Goal: Find contact information: Find contact information

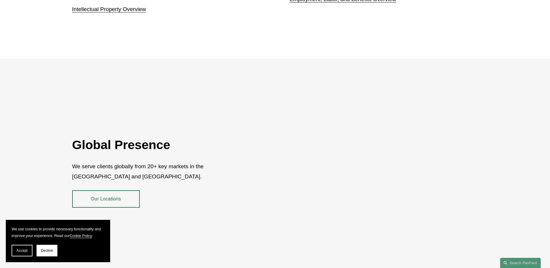
scroll to position [1044, 0]
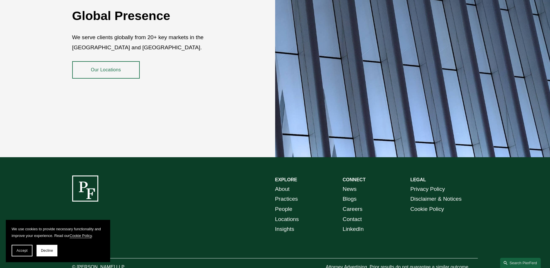
click at [288, 204] on link "People" at bounding box center [283, 209] width 17 height 10
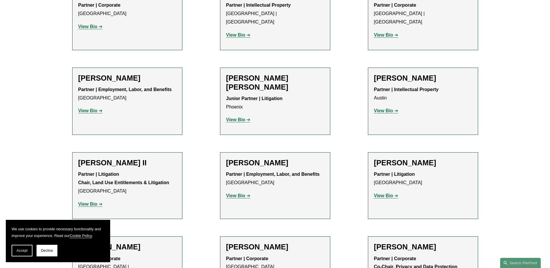
scroll to position [609, 0]
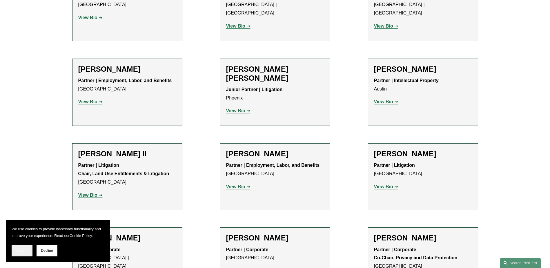
click at [18, 250] on span "Accept" at bounding box center [22, 250] width 11 height 4
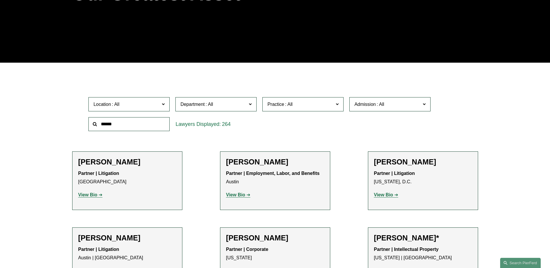
scroll to position [116, 0]
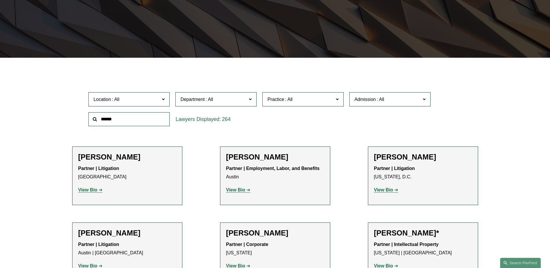
click at [149, 118] on input "text" at bounding box center [128, 119] width 81 height 14
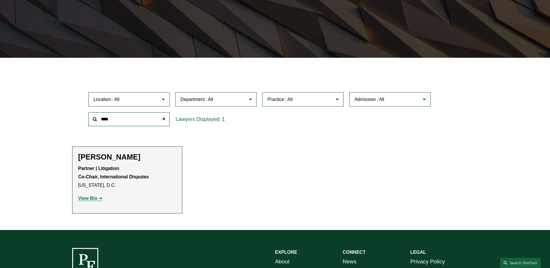
drag, startPoint x: 128, startPoint y: 120, endPoint x: 43, endPoint y: 107, distance: 86.0
click at [43, 107] on div "Filter Location All [GEOGRAPHIC_DATA] [GEOGRAPHIC_DATA] [GEOGRAPHIC_DATA] [GEOG…" at bounding box center [275, 147] width 550 height 163
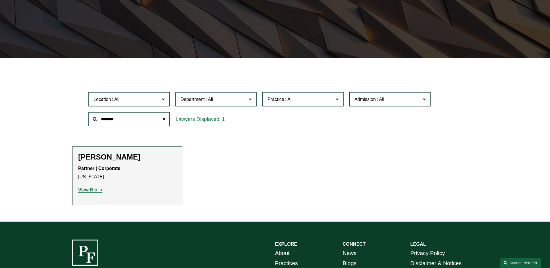
click at [88, 190] on strong "View Bio" at bounding box center [87, 189] width 19 height 5
drag, startPoint x: 120, startPoint y: 122, endPoint x: 63, endPoint y: 117, distance: 57.0
click at [63, 117] on ul "Filter Location All [GEOGRAPHIC_DATA] [GEOGRAPHIC_DATA] [GEOGRAPHIC_DATA] [GEOG…" at bounding box center [275, 138] width 439 height 133
type input "****"
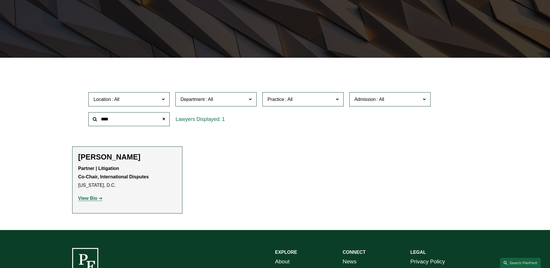
click at [96, 198] on strong "View Bio" at bounding box center [87, 198] width 19 height 5
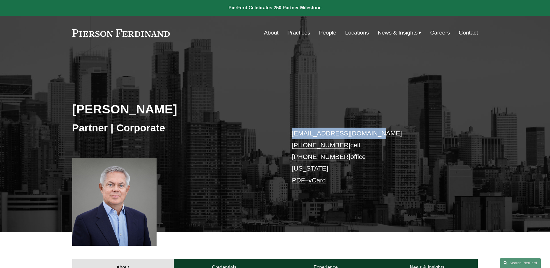
drag, startPoint x: 363, startPoint y: 132, endPoint x: 279, endPoint y: 129, distance: 84.1
click at [279, 129] on div "Jan Joosten Partner | Corporate jan.joosten@pierferd.com +1.917.446.1306 cell +…" at bounding box center [275, 150] width 550 height 166
copy div "jan.joosten@pierferd.com"
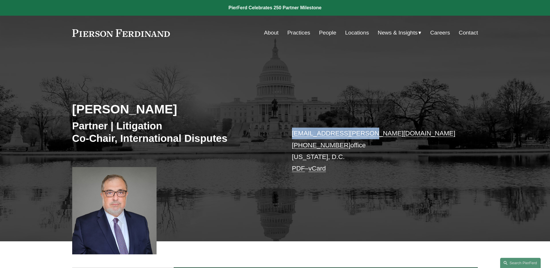
drag, startPoint x: 371, startPoint y: 133, endPoint x: 292, endPoint y: 132, distance: 78.6
click at [292, 132] on p "gene.burd@pierferd.com +1.202.803.5407 office Washington, D.C. PDF – vCard" at bounding box center [376, 151] width 169 height 47
copy link "gene.burd@pierferd.com"
